Goal: Register for event/course

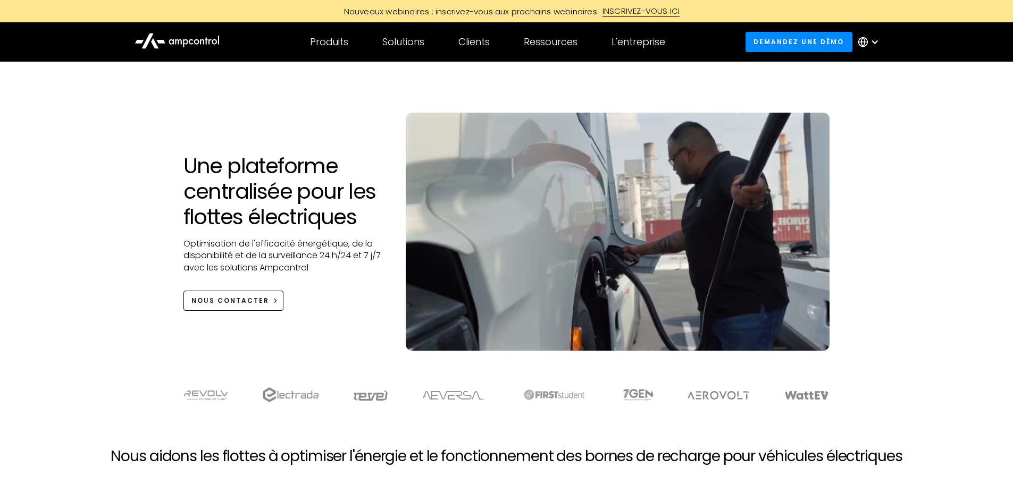
click at [865, 44] on icon at bounding box center [863, 42] width 11 height 11
click at [857, 72] on link "English" at bounding box center [861, 72] width 28 height 12
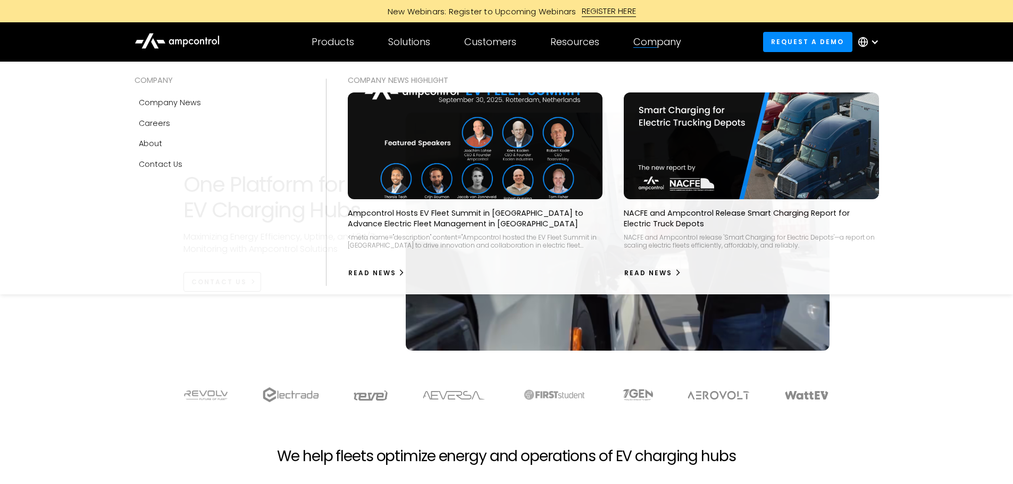
click at [637, 39] on div "Company" at bounding box center [657, 42] width 48 height 12
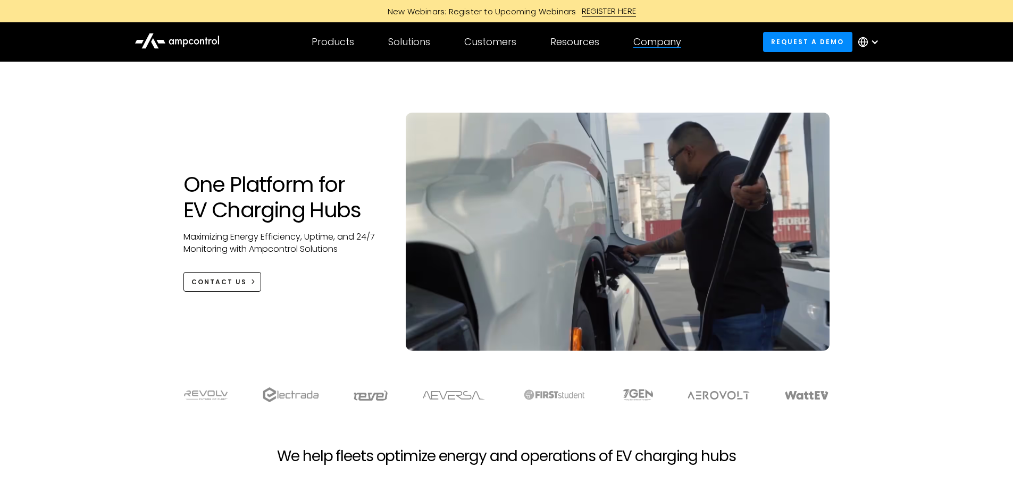
click at [643, 39] on div "Company" at bounding box center [657, 42] width 48 height 12
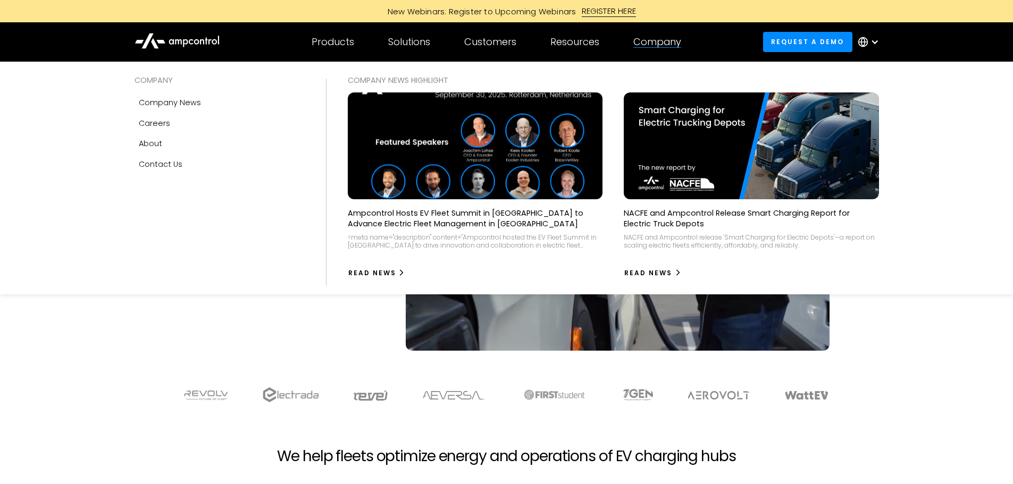
click at [458, 141] on img at bounding box center [475, 146] width 280 height 118
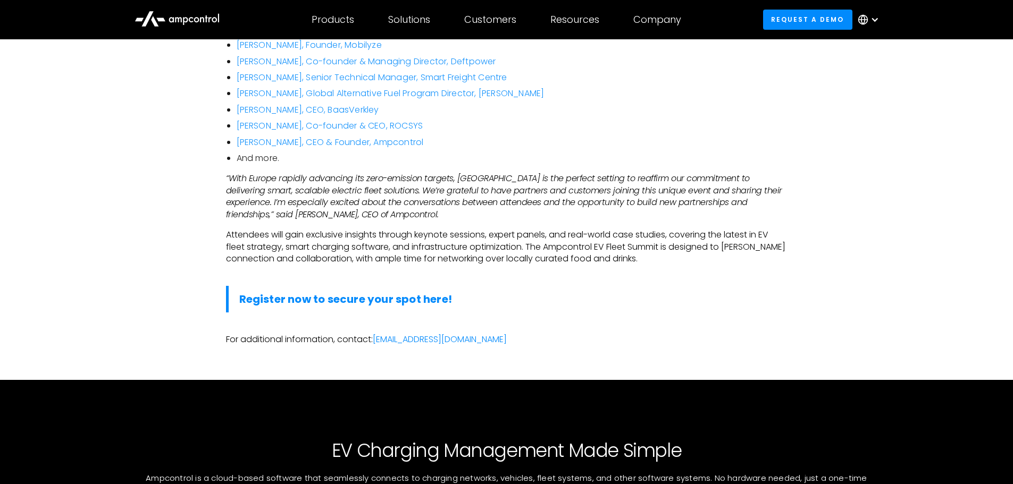
scroll to position [744, 0]
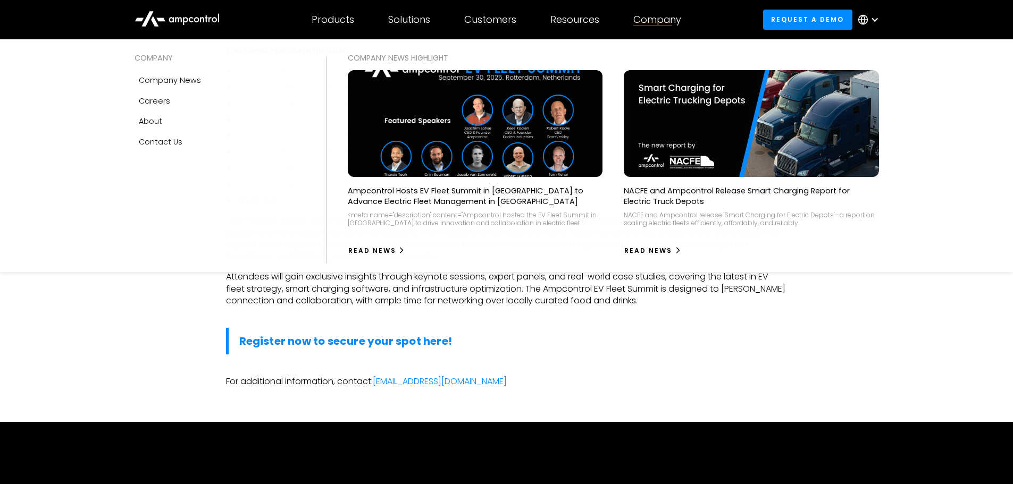
click at [681, 24] on div "Company" at bounding box center [657, 20] width 48 height 12
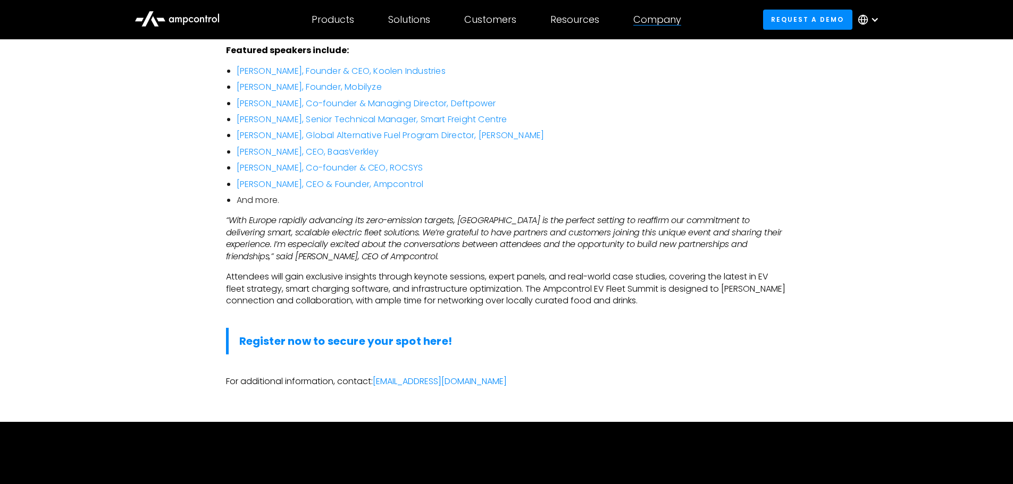
click at [681, 24] on div "Company" at bounding box center [657, 20] width 48 height 12
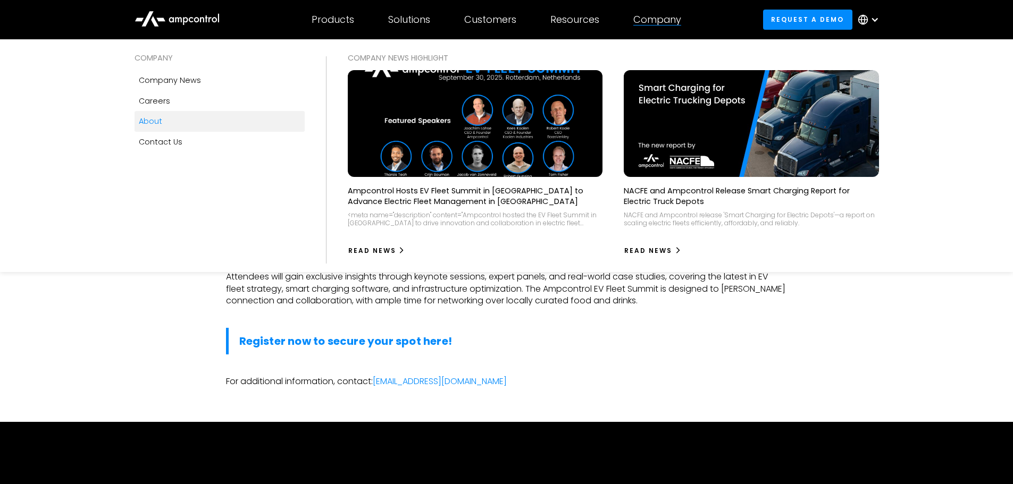
click at [147, 123] on div "About" at bounding box center [150, 121] width 23 height 12
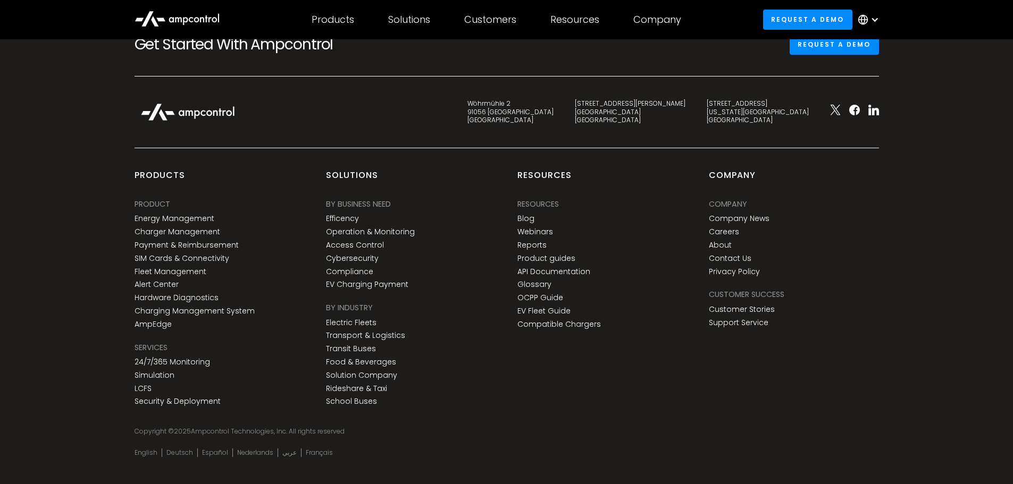
scroll to position [3964, 0]
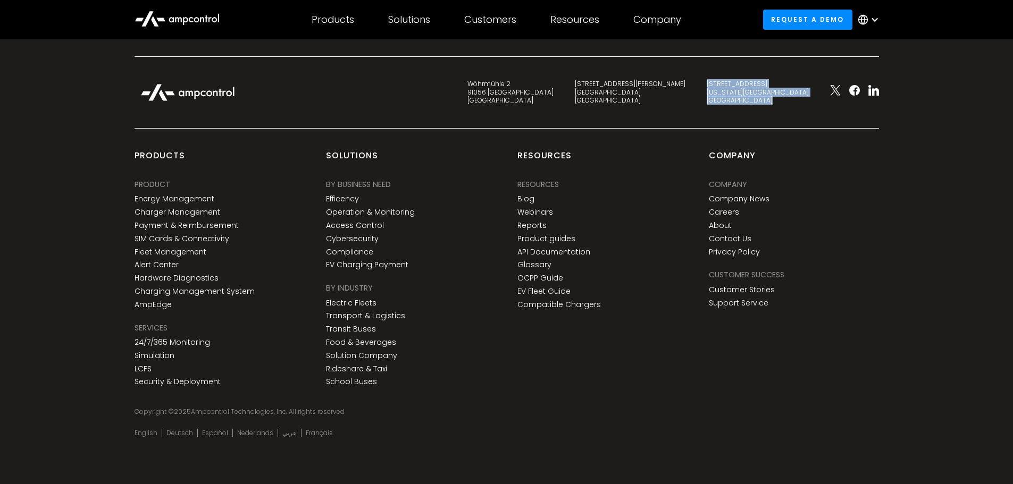
drag, startPoint x: 752, startPoint y: 85, endPoint x: 823, endPoint y: 98, distance: 72.0
click at [823, 98] on div "Wöhrmühle 2 91056 [GEOGRAPHIC_DATA] [STREET_ADDRESS][PERSON_NAME] [STREET_ADDRE…" at bounding box center [507, 103] width 766 height 50
copy div "[STREET_ADDRESS][US_STATE]"
click at [761, 199] on link "Company News" at bounding box center [739, 199] width 61 height 9
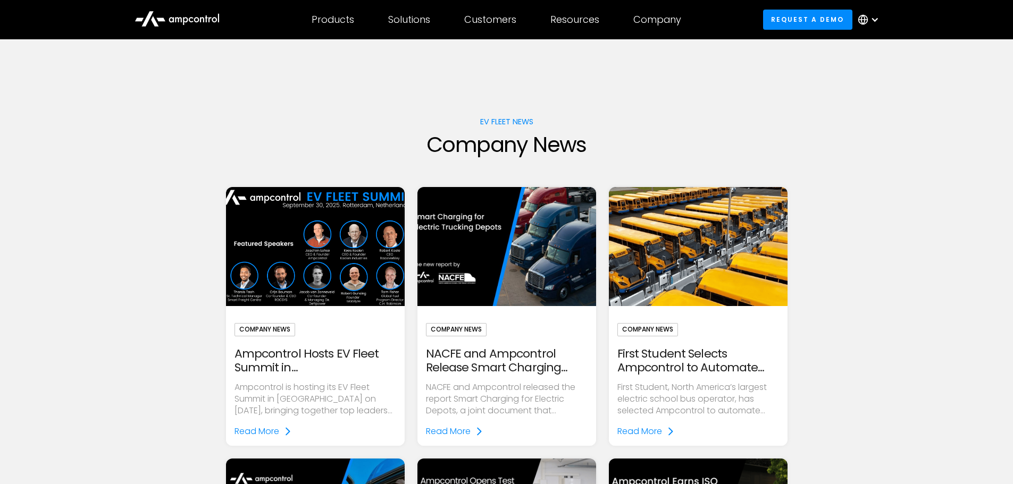
click at [342, 249] on img at bounding box center [314, 247] width 205 height 137
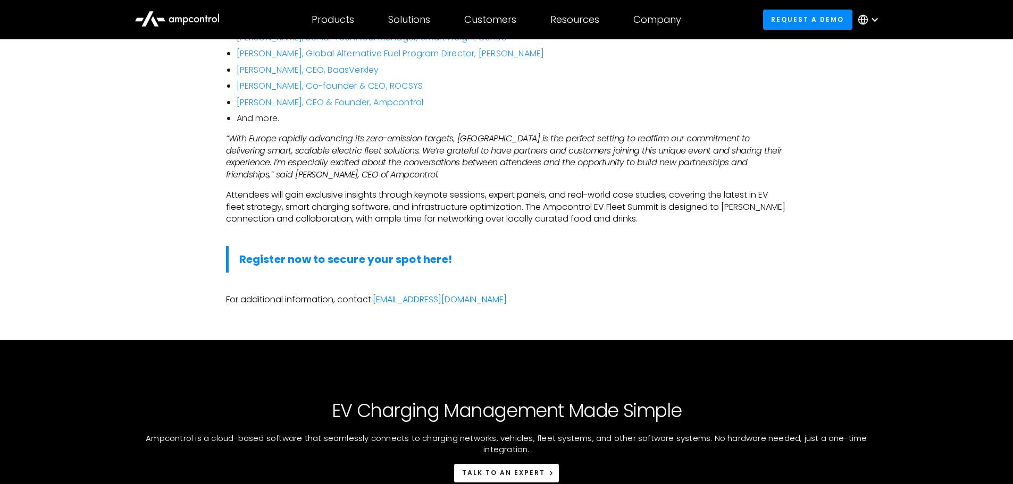
scroll to position [851, 0]
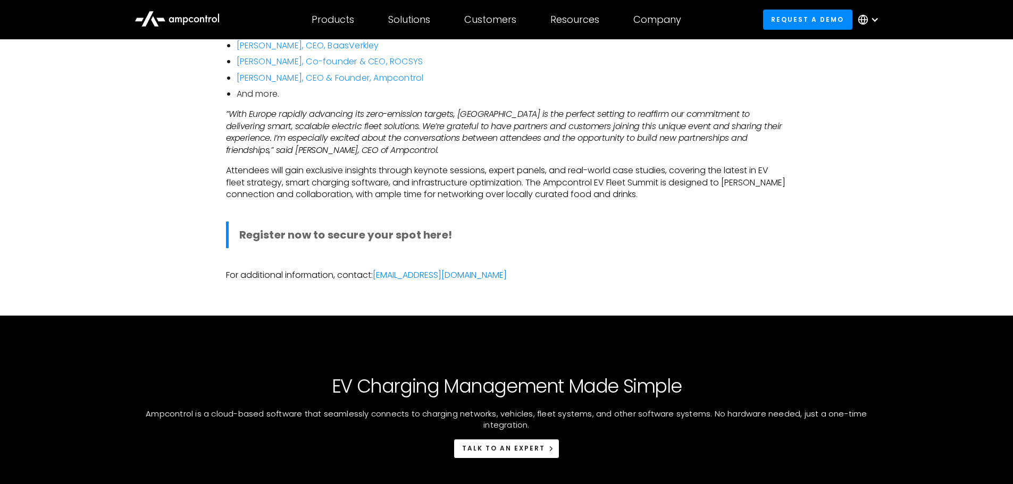
click at [394, 228] on strong "Register now to secure your spot here!" at bounding box center [345, 235] width 213 height 15
